Goal: Transaction & Acquisition: Purchase product/service

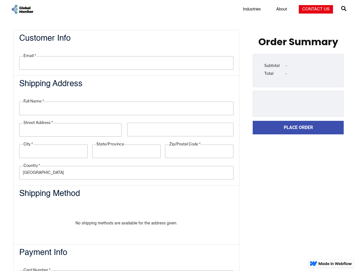
click at [298, 128] on link "Place Order" at bounding box center [298, 128] width 91 height 14
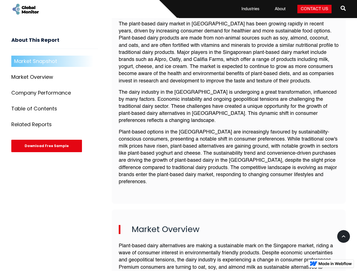
scroll to position [219, 0]
